Goal: Task Accomplishment & Management: Use online tool/utility

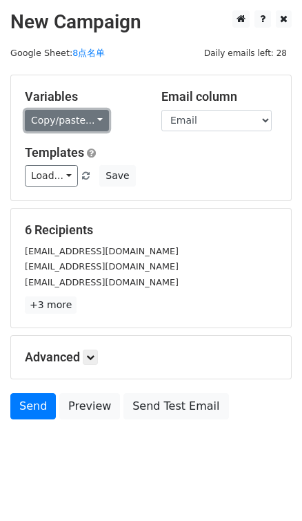
click at [94, 115] on link "Copy/paste..." at bounding box center [67, 120] width 84 height 21
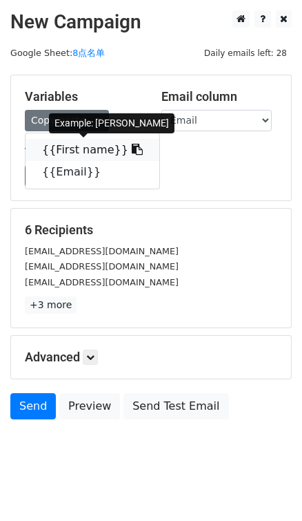
click at [126, 144] on link "{{First name}}" at bounding box center [93, 150] width 134 height 22
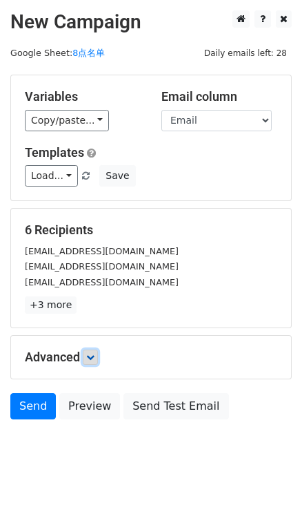
click at [90, 351] on link at bounding box center [90, 356] width 15 height 15
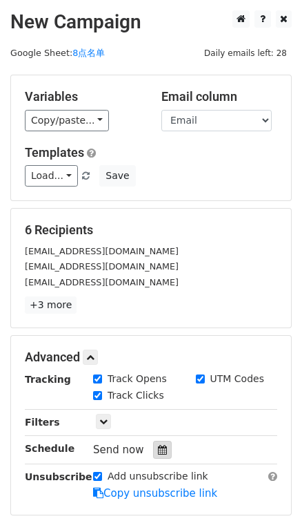
click at [161, 437] on div "Tracking Track Opens UTM Codes Track Clicks Filters Only include spreadsheet ro…" at bounding box center [151, 436] width 253 height 129
click at [162, 448] on icon at bounding box center [162, 450] width 9 height 10
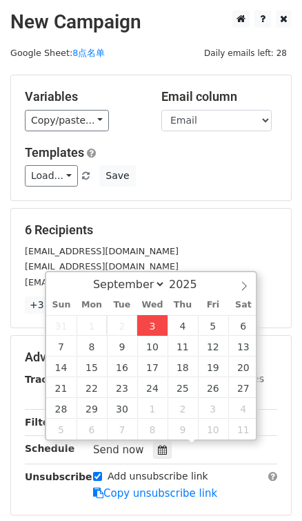
type input "2025-09-03 16:21"
type input "04"
type input "21"
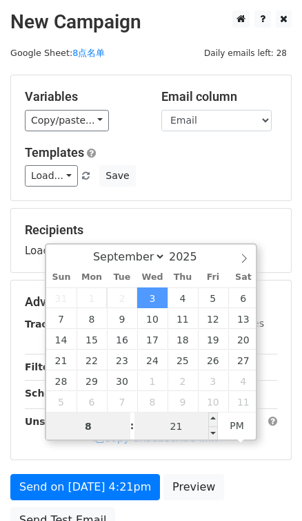
type input "8"
type input "2025-09-03 20:21"
type input "08"
click at [185, 417] on input "21" at bounding box center [177, 426] width 84 height 28
type input "0"
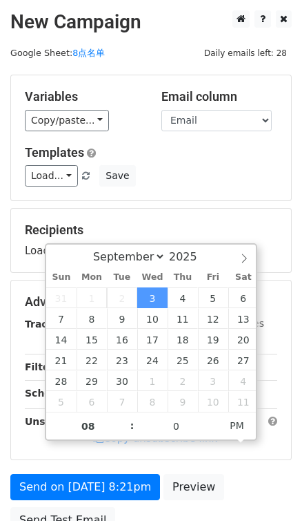
type input "2025-09-03 20:00"
click at [221, 178] on div "Load... No templates saved Save" at bounding box center [151, 175] width 273 height 21
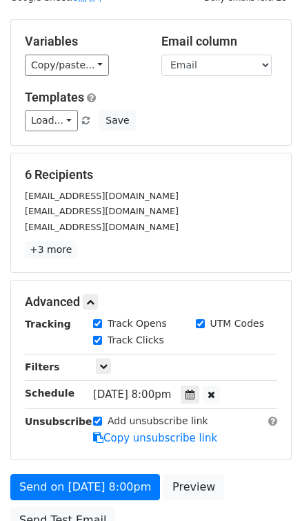
scroll to position [128, 0]
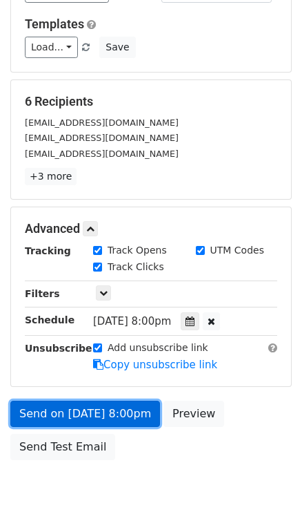
click at [113, 407] on link "Send on Sep 3 at 8:00pm" at bounding box center [85, 414] width 150 height 26
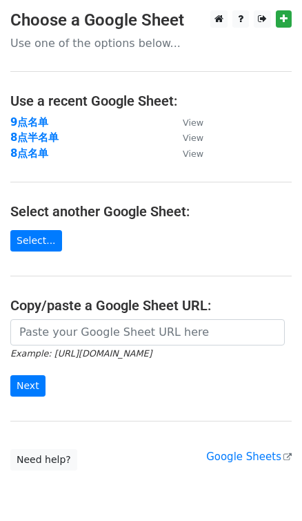
click at [47, 128] on td "9点名单" at bounding box center [89, 123] width 159 height 16
click at [47, 131] on strong "8点半名单" at bounding box center [34, 137] width 48 height 12
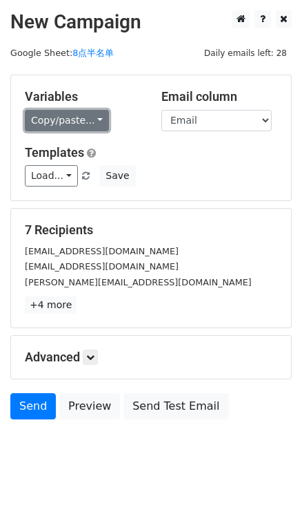
click at [91, 118] on link "Copy/paste..." at bounding box center [67, 120] width 84 height 21
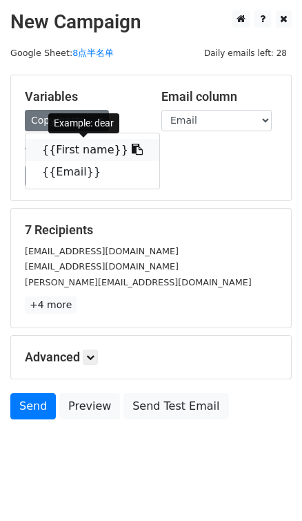
click at [117, 140] on link "{{First name}}" at bounding box center [93, 150] width 134 height 22
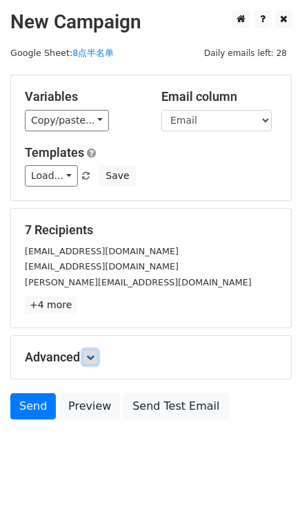
click at [95, 357] on icon at bounding box center [90, 357] width 8 height 8
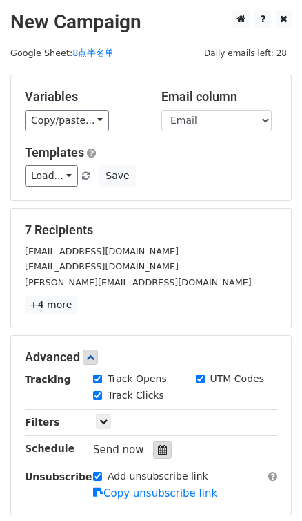
click at [164, 450] on icon at bounding box center [162, 450] width 9 height 10
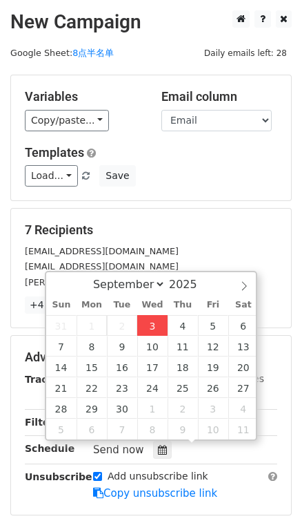
type input "2025-09-03 16:21"
type input "04"
type input "21"
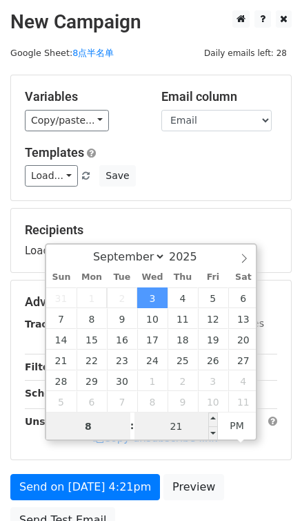
type input "8"
type input "2025-09-03 20:21"
type input "08"
click at [185, 423] on input "21" at bounding box center [177, 426] width 84 height 28
type input "30"
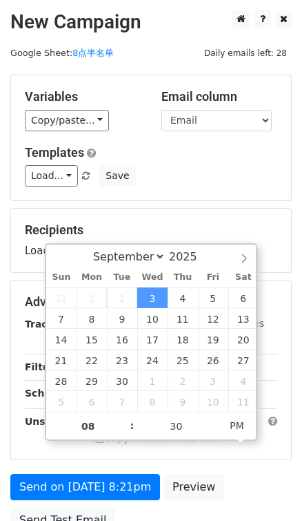
type input "2025-09-03 20:30"
click at [221, 193] on div "Variables Copy/paste... {{First name}} {{Email}} Email column First name Email …" at bounding box center [151, 137] width 280 height 125
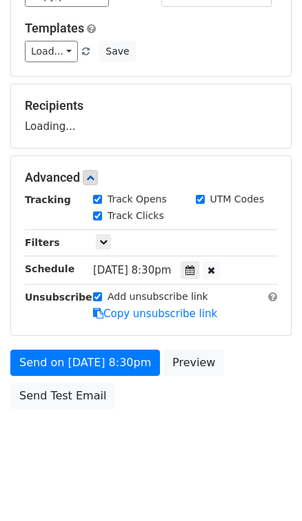
scroll to position [128, 0]
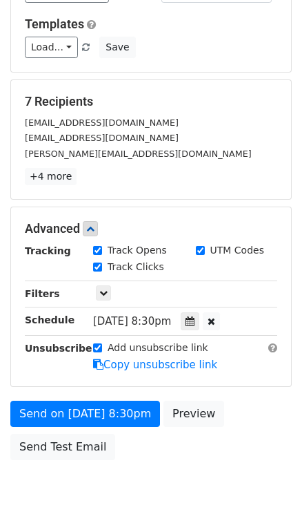
click at [139, 350] on label "Add unsubscribe link" at bounding box center [158, 347] width 101 height 15
click at [102, 350] on input "Add unsubscribe link" at bounding box center [97, 347] width 9 height 9
click at [139, 350] on label "Add unsubscribe link" at bounding box center [158, 347] width 101 height 15
click at [102, 350] on input "Add unsubscribe link" at bounding box center [97, 347] width 9 height 9
checkbox input "true"
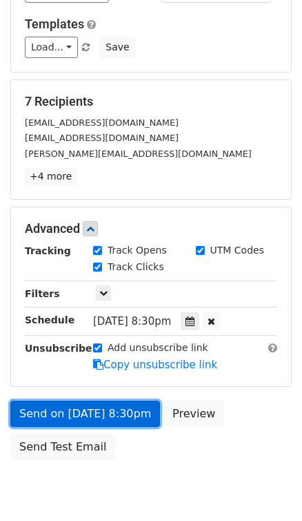
click at [128, 410] on link "Send on Sep 3 at 8:30pm" at bounding box center [85, 414] width 150 height 26
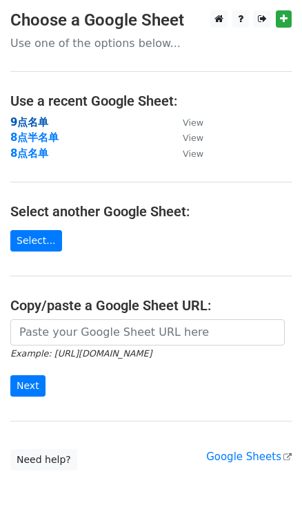
click at [28, 120] on strong "9点名单" at bounding box center [29, 122] width 38 height 12
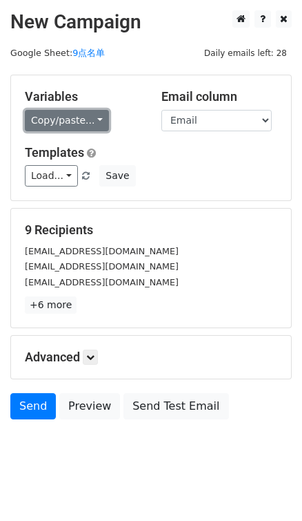
click at [101, 114] on link "Copy/paste..." at bounding box center [67, 120] width 84 height 21
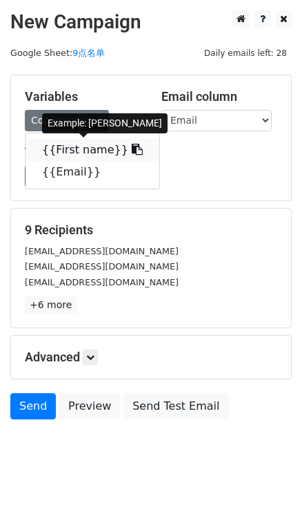
click at [132, 151] on icon at bounding box center [137, 149] width 11 height 11
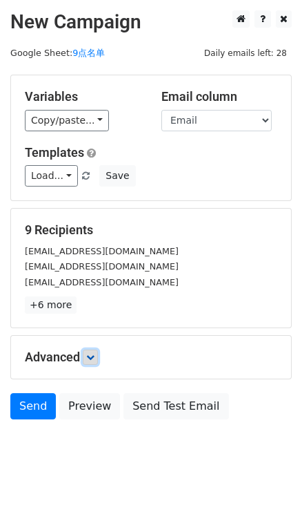
click at [90, 359] on icon at bounding box center [90, 357] width 8 height 8
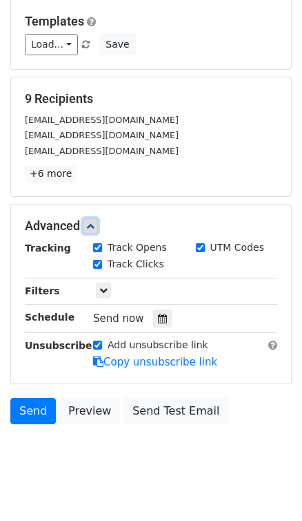
scroll to position [135, 0]
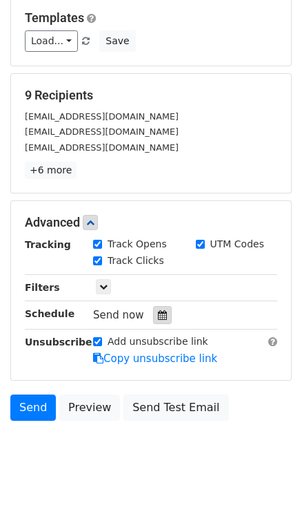
click at [162, 312] on icon at bounding box center [162, 315] width 9 height 10
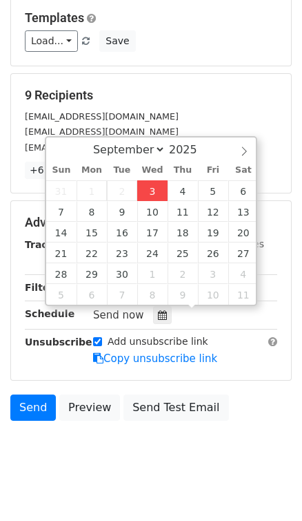
type input "[DATE] 16:23"
type input "04"
type input "23"
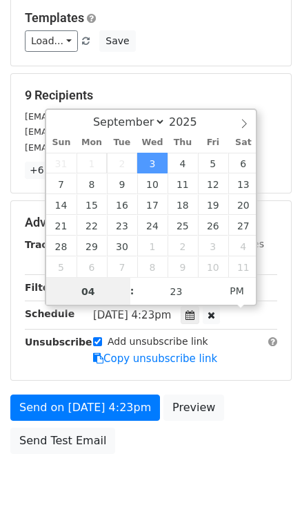
scroll to position [128, 0]
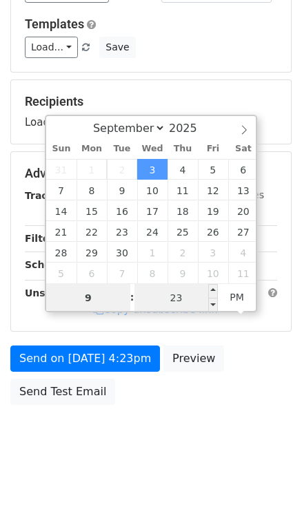
type input "9"
type input "[DATE] 21:23"
type input "09"
click at [172, 298] on input "23" at bounding box center [177, 298] width 84 height 28
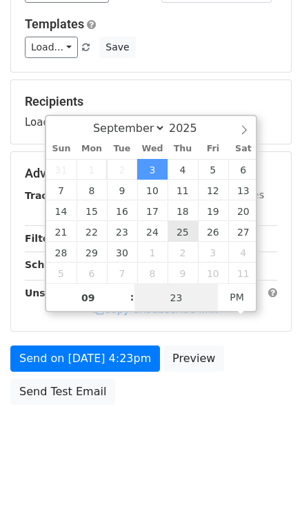
type input "0"
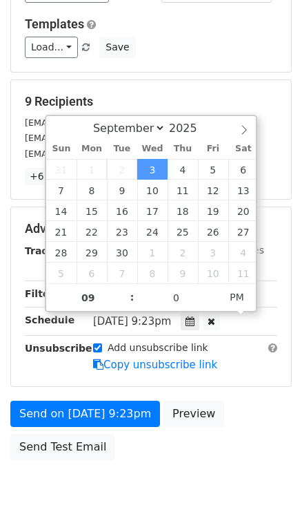
type input "[DATE] 21:00"
click at [219, 90] on div "9 Recipients [EMAIL_ADDRESS][DOMAIN_NAME] [EMAIL_ADDRESS][DOMAIN_NAME] [EMAIL_A…" at bounding box center [151, 139] width 280 height 119
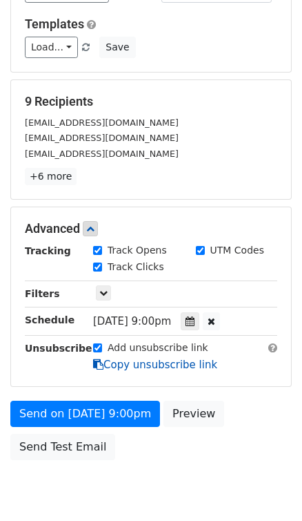
click at [104, 359] on link "Copy unsubscribe link" at bounding box center [155, 364] width 124 height 12
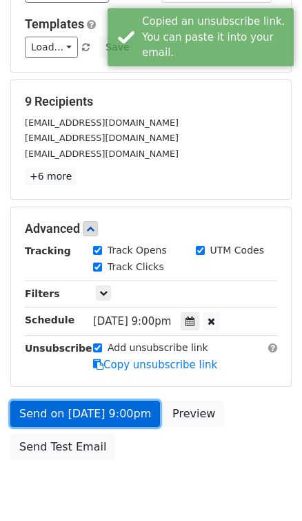
click at [101, 410] on link "Send on [DATE] 9:00pm" at bounding box center [85, 414] width 150 height 26
